Goal: Check status: Check status

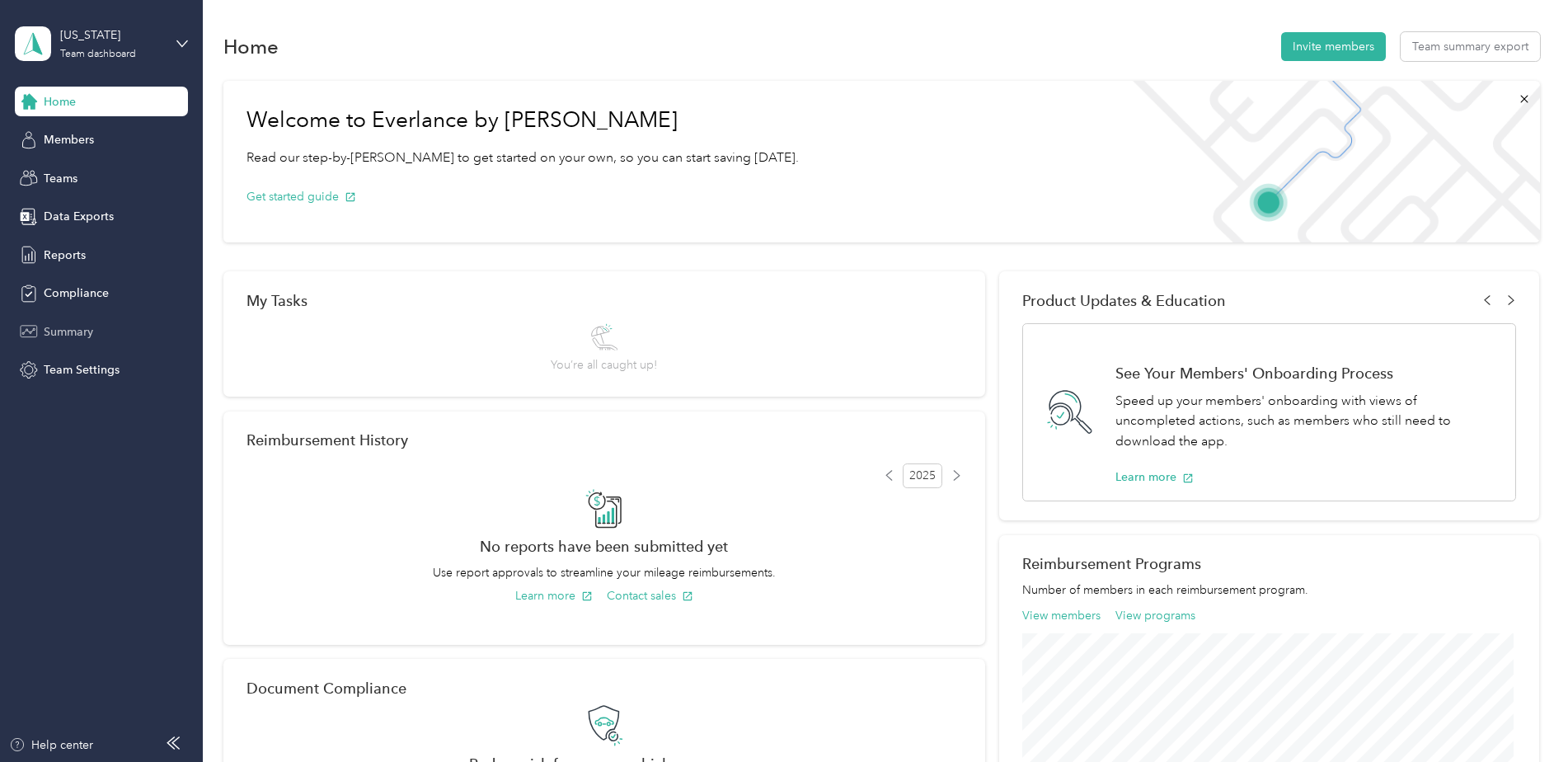
click at [79, 329] on span "Summary" at bounding box center [68, 332] width 50 height 17
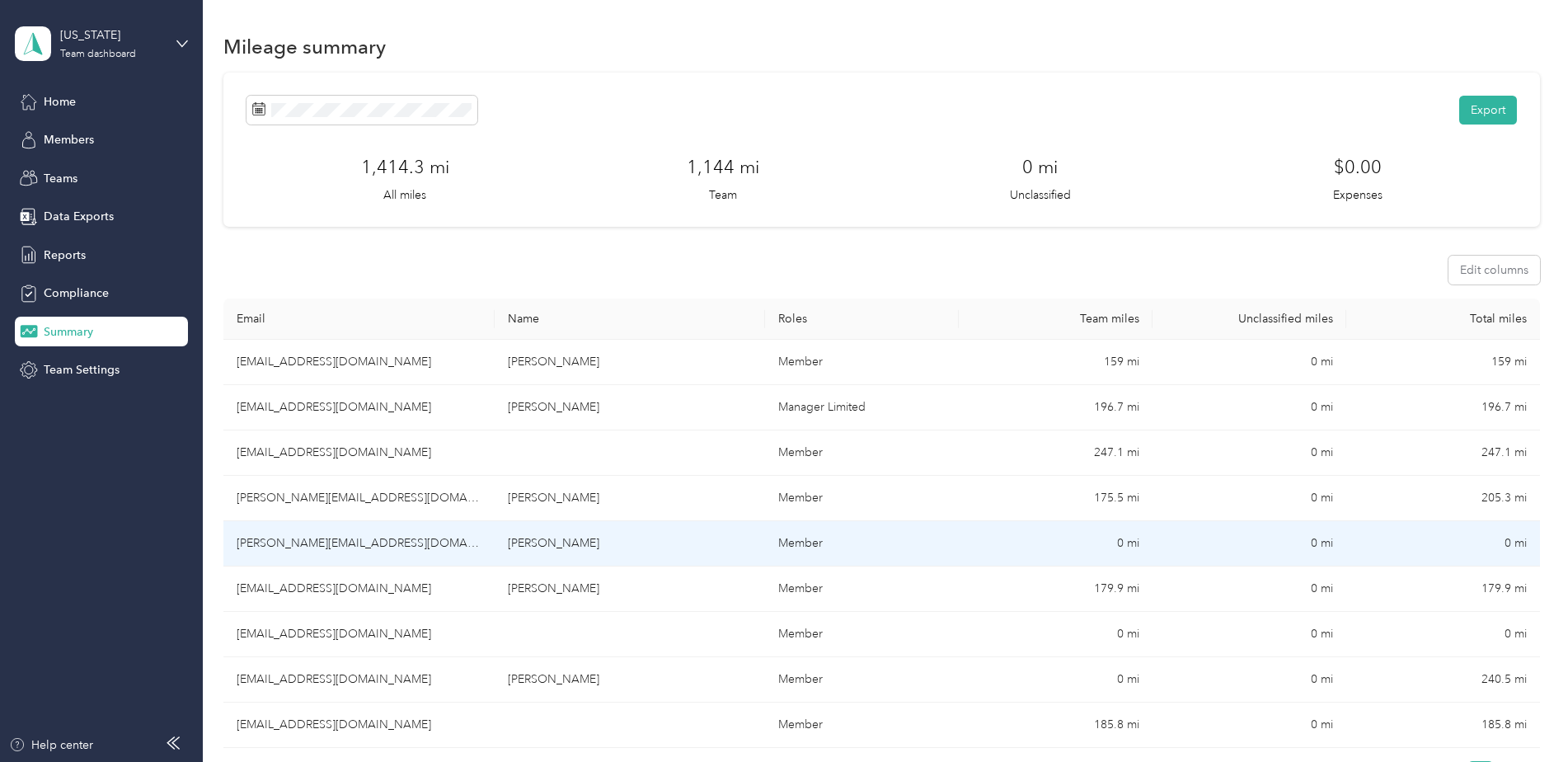
click at [1123, 540] on td "0 mi" at bounding box center [1055, 543] width 194 height 45
